Goal: Transaction & Acquisition: Purchase product/service

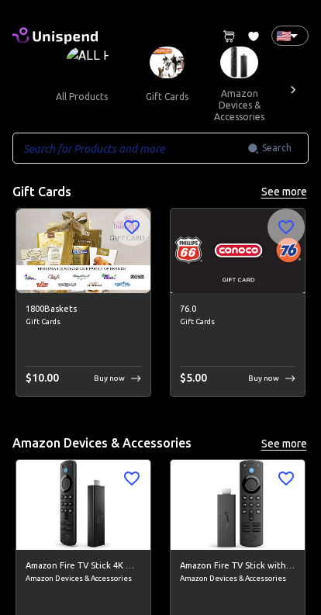
click at [89, 316] on span "Gift Cards" at bounding box center [84, 322] width 116 height 12
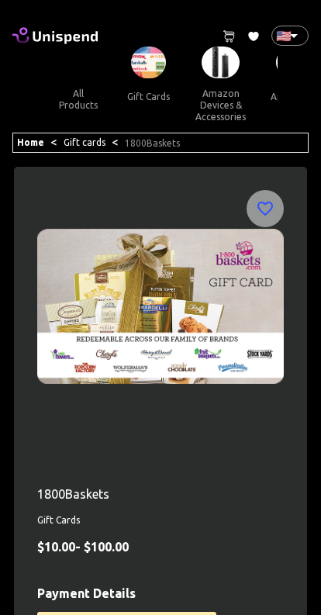
click at [116, 378] on img at bounding box center [160, 306] width 247 height 233
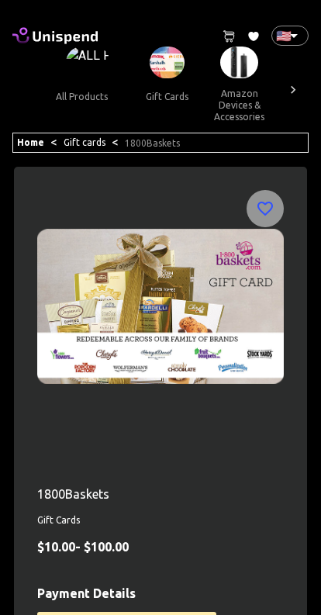
click at [82, 145] on link "Gift cards" at bounding box center [85, 142] width 42 height 10
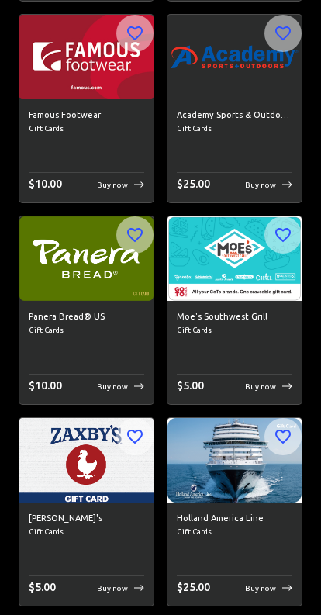
scroll to position [1009, 0]
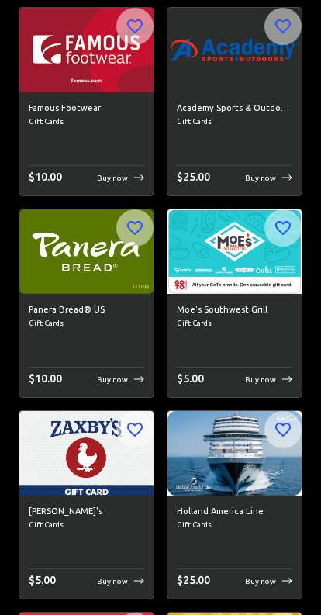
click at [71, 314] on h6 "Panera Bread® US" at bounding box center [87, 310] width 116 height 14
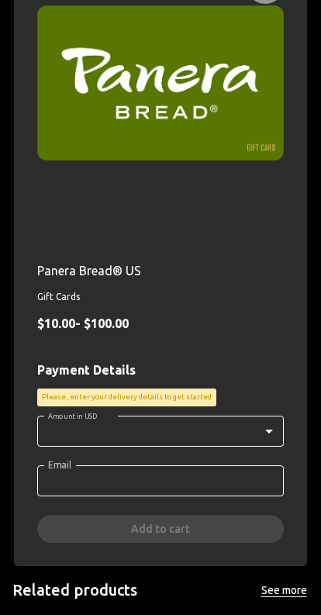
scroll to position [231, 0]
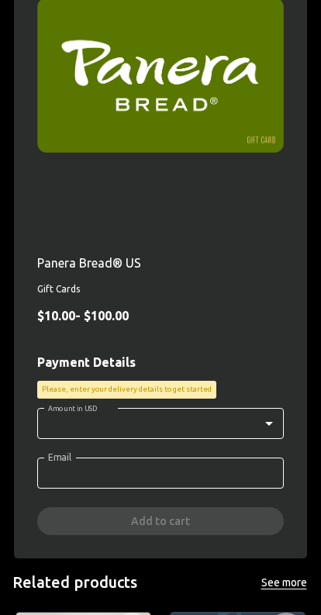
click at [163, 423] on body "0 Cart 0 Favorites 🇺🇸 US ​ all products gift cards amazon devices & accessories…" at bounding box center [160, 330] width 321 height 1122
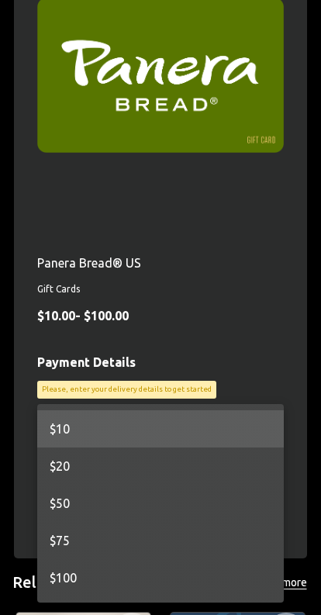
click at [148, 578] on li "$100" at bounding box center [160, 577] width 247 height 37
type input "100"
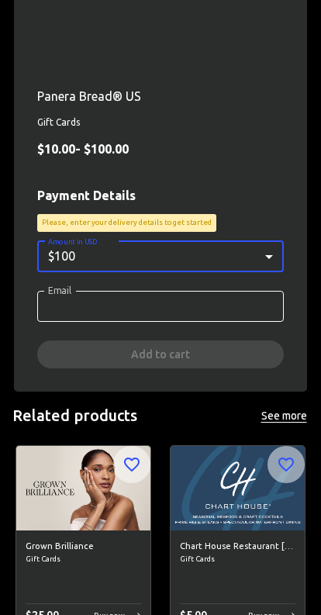
scroll to position [395, 0]
